Goal: Navigation & Orientation: Find specific page/section

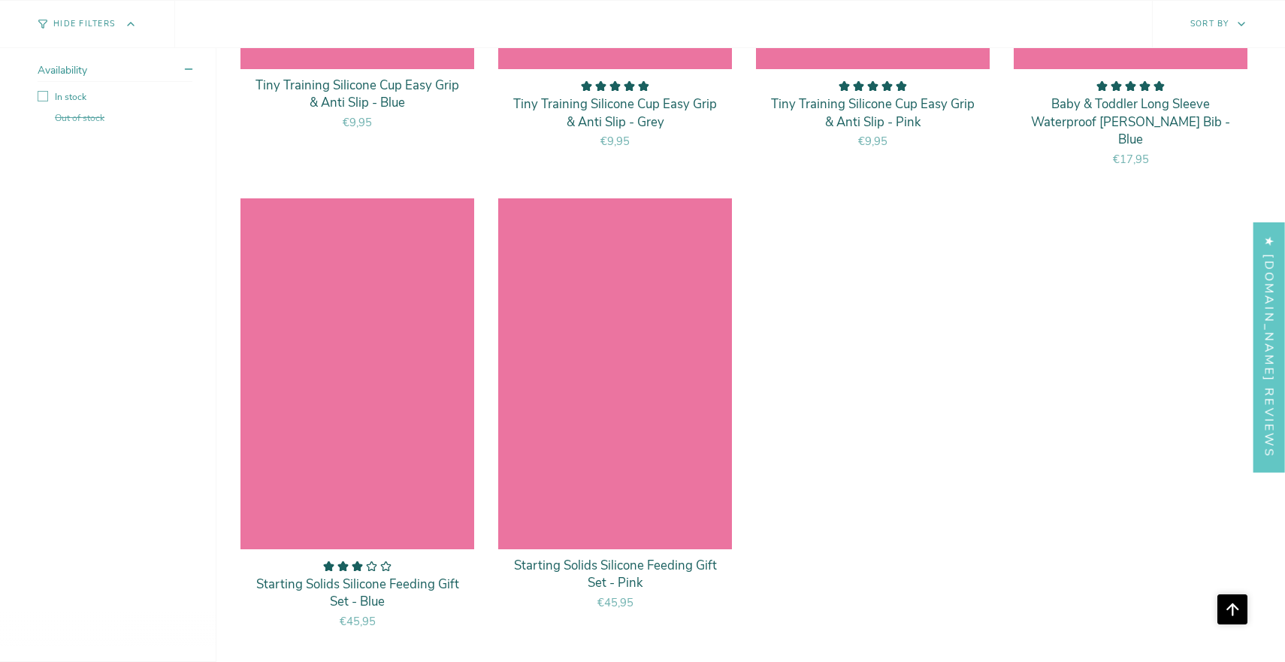
scroll to position [6762, 0]
